Goal: Information Seeking & Learning: Learn about a topic

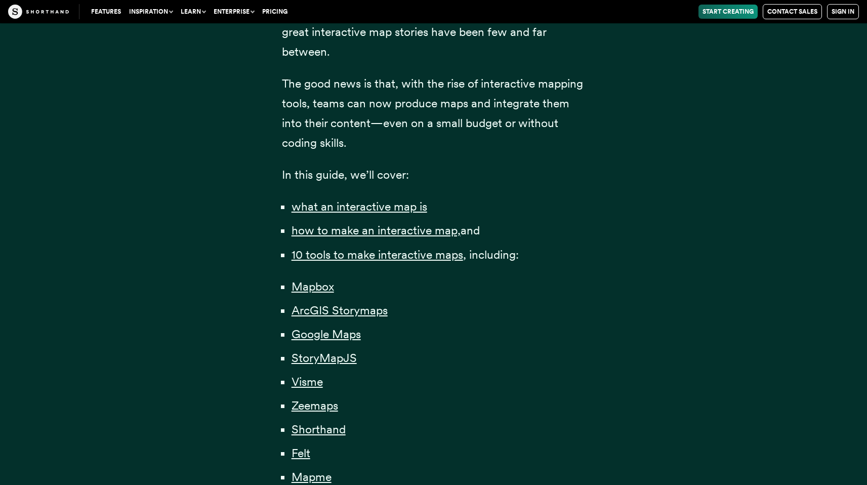
scroll to position [750, 0]
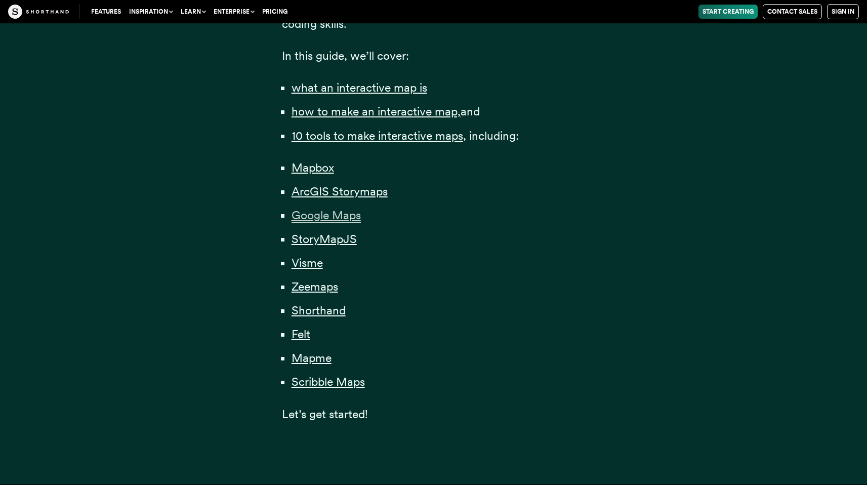
click at [340, 216] on span "Google Maps" at bounding box center [326, 215] width 69 height 15
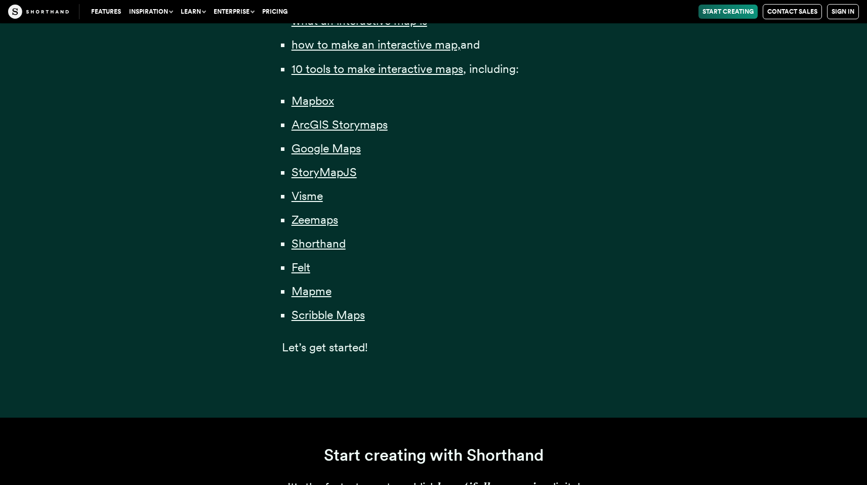
scroll to position [765, 0]
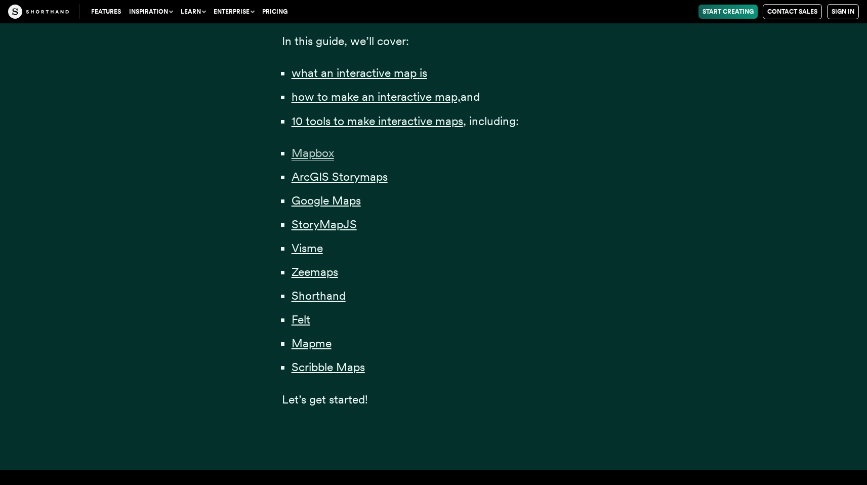
click at [320, 156] on span "Mapbox" at bounding box center [313, 153] width 43 height 15
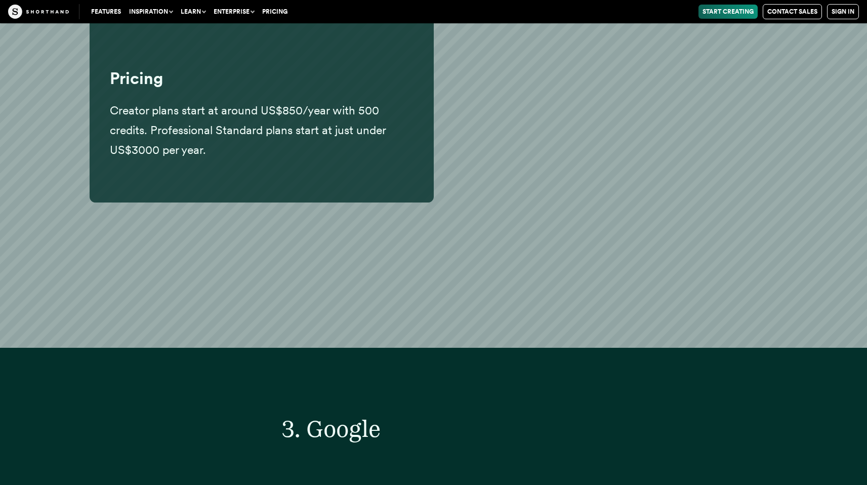
scroll to position [8316, 0]
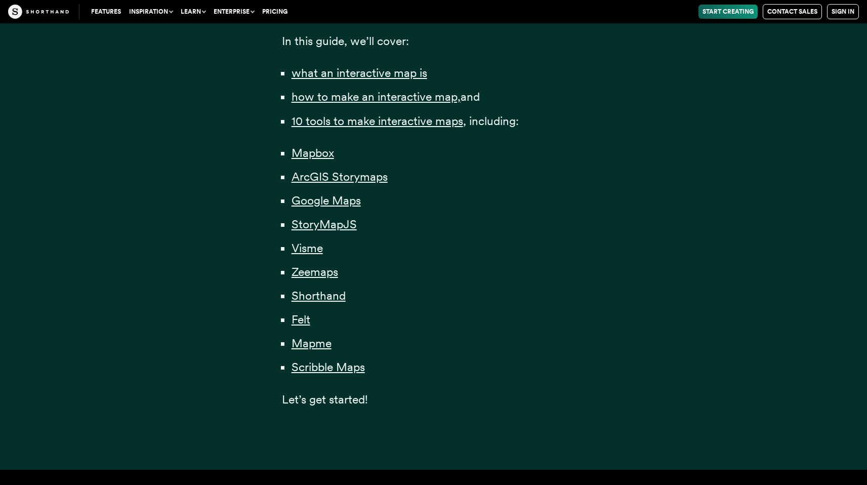
scroll to position [404, 0]
